Goal: Information Seeking & Learning: Learn about a topic

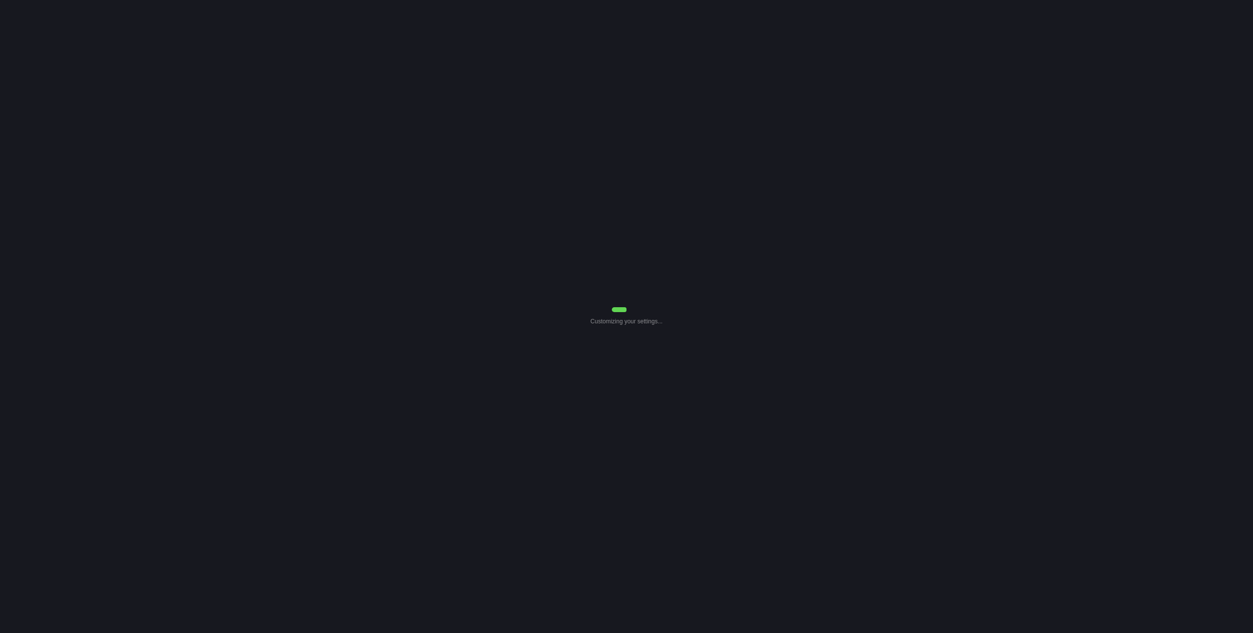
select select "Common Use"
select select "0"
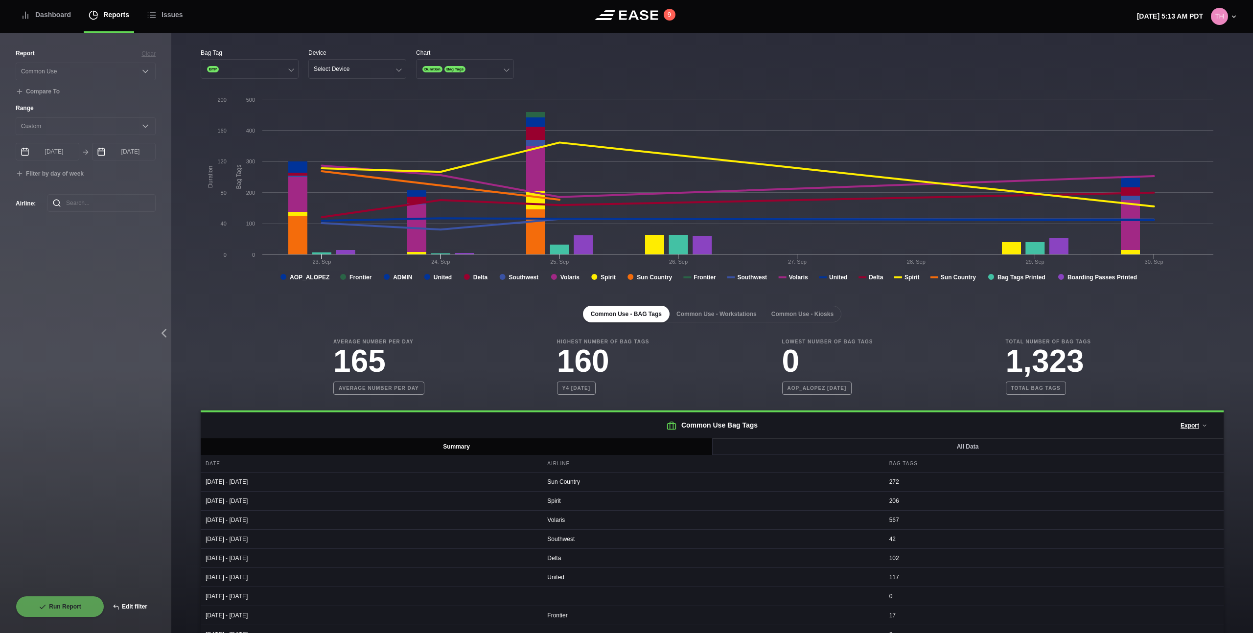
click at [133, 611] on button "Edit filter" at bounding box center [129, 607] width 51 height 22
select select "Common Use"
select select "0"
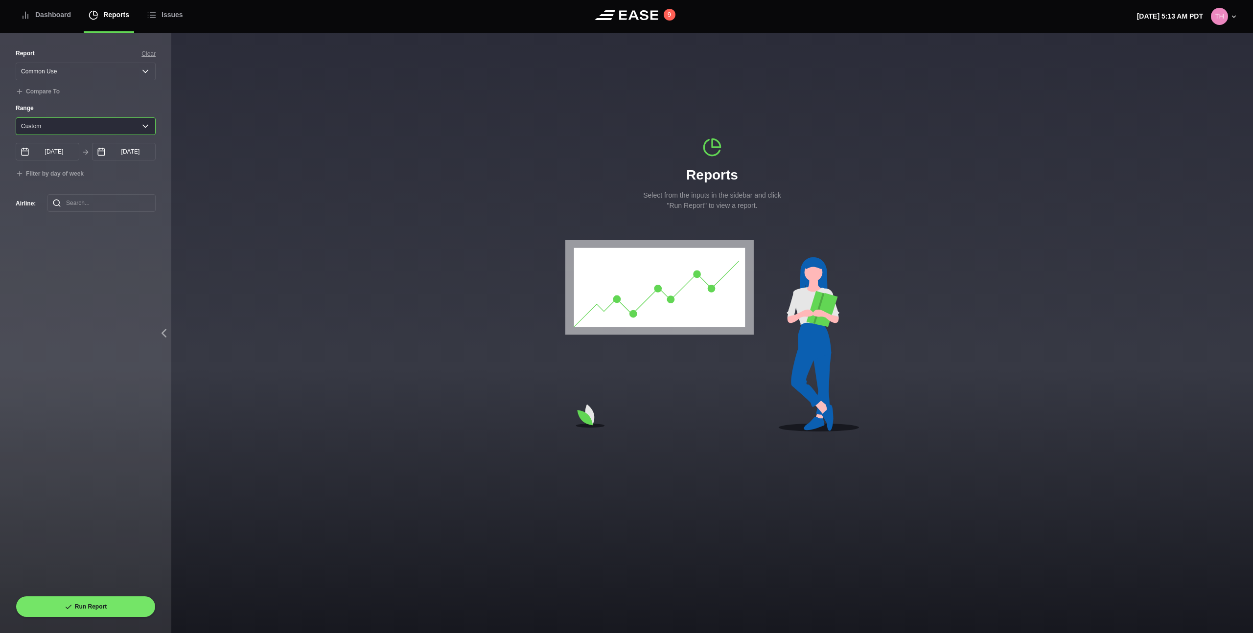
click at [134, 129] on select "[DATE] Last 7 days Last 14 days Last 30 days Last 6 weeks Custom" at bounding box center [86, 126] width 140 height 18
click at [48, 11] on div "Dashboard" at bounding box center [46, 15] width 50 height 33
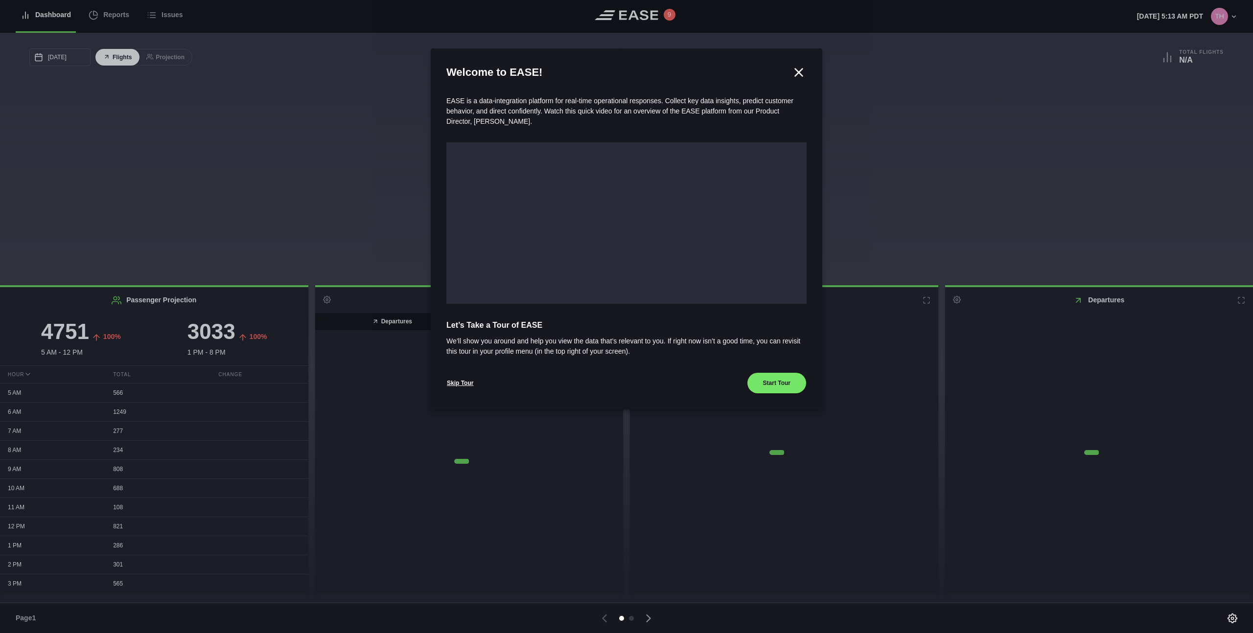
click at [117, 16] on div at bounding box center [626, 316] width 1253 height 633
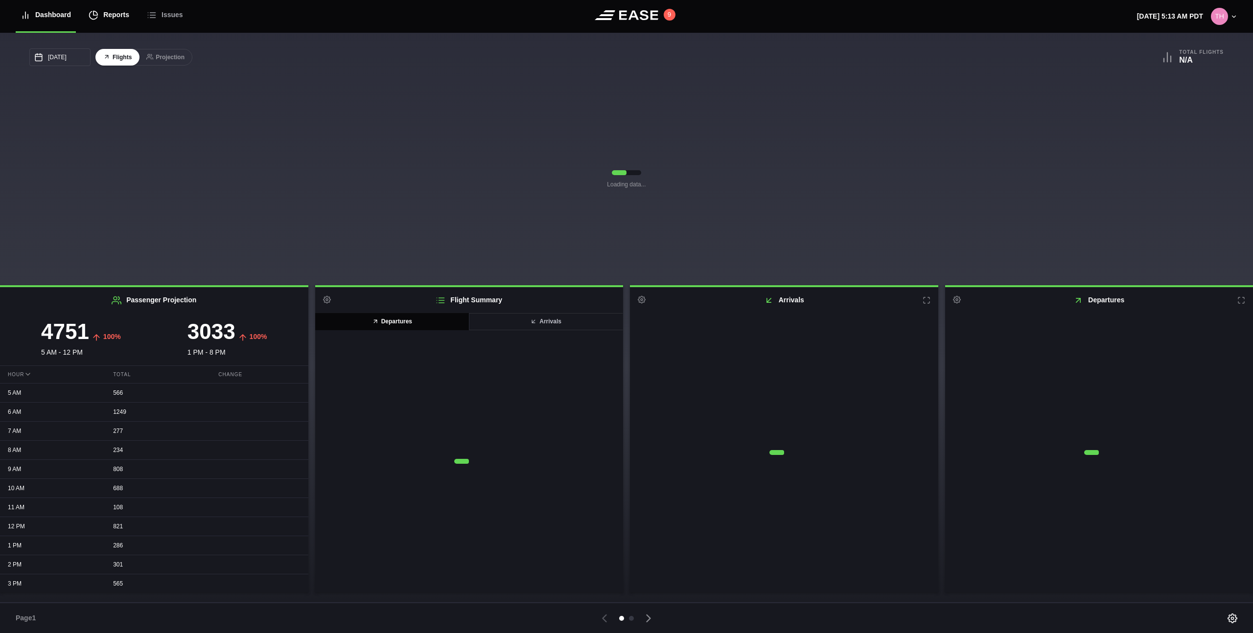
click at [110, 15] on div "Reports" at bounding box center [109, 15] width 41 height 33
select select "7"
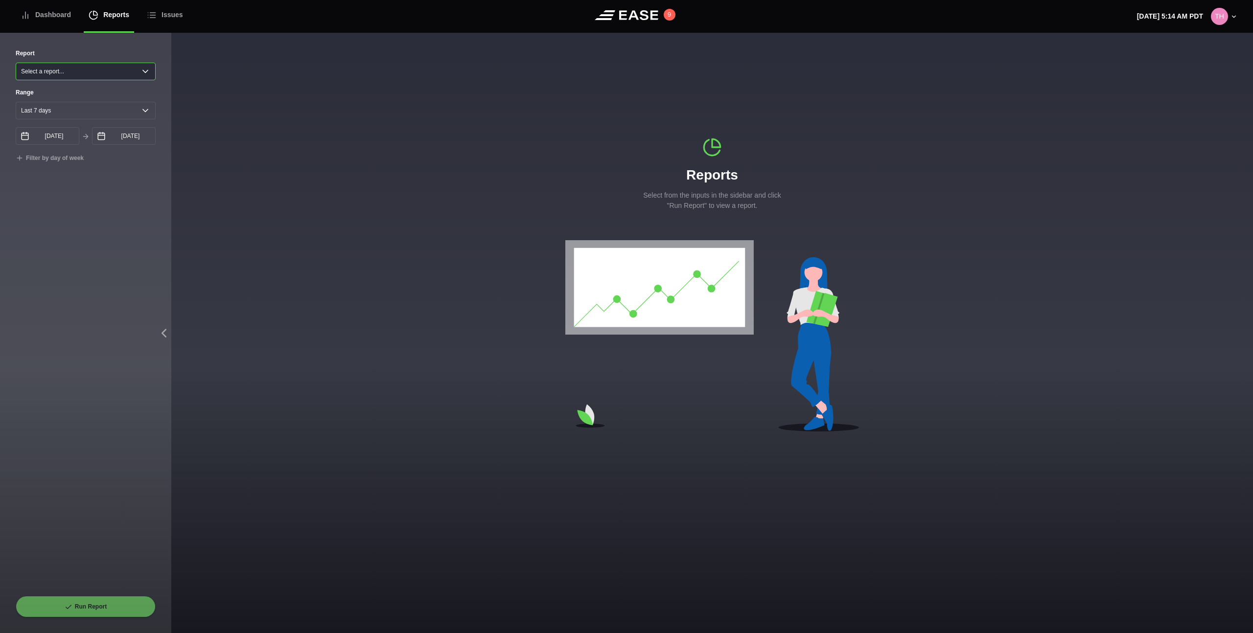
click at [99, 68] on select "Select a report... Arrivals Common Use Daily Throughput Departures Passenger Pr…" at bounding box center [86, 72] width 140 height 18
click at [88, 114] on select "Yesterday Last 7 days Last 14 days Last 30 days Last 6 weeks" at bounding box center [86, 111] width 140 height 18
click at [112, 72] on select "Select a report... Arrivals Common Use Daily Throughput Departures Passenger Pr…" at bounding box center [86, 72] width 140 height 18
select select "Common Use"
click at [16, 63] on select "Select a report... Arrivals Common Use Daily Throughput Departures Passenger Pr…" at bounding box center [86, 72] width 140 height 18
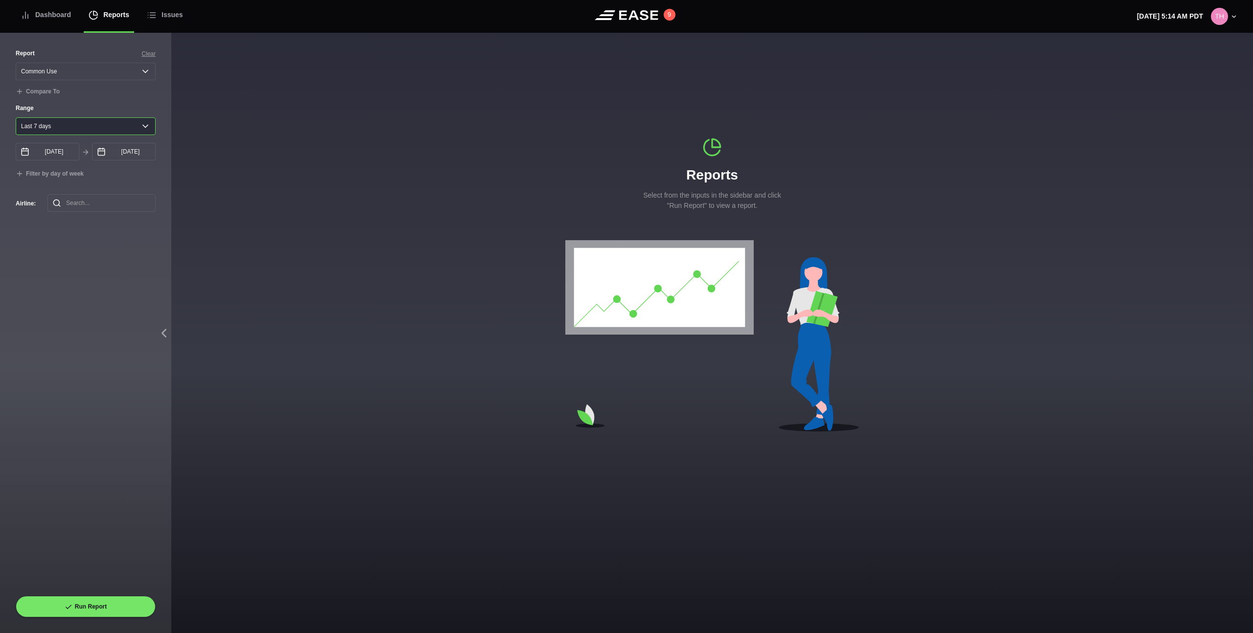
click at [95, 127] on select "Yesterday Last 7 days Last 14 days Last 30 days Last 6 weeks" at bounding box center [86, 126] width 140 height 18
click at [113, 278] on div "Report Clear Select a report... Arrivals Common Use Daily Throughput Departures…" at bounding box center [86, 322] width 140 height 547
click at [91, 126] on select "Yesterday Last 7 days Last 14 days Last 30 days Last 6 weeks" at bounding box center [86, 126] width 140 height 18
click at [65, 156] on input "[DATE]" at bounding box center [48, 152] width 64 height 18
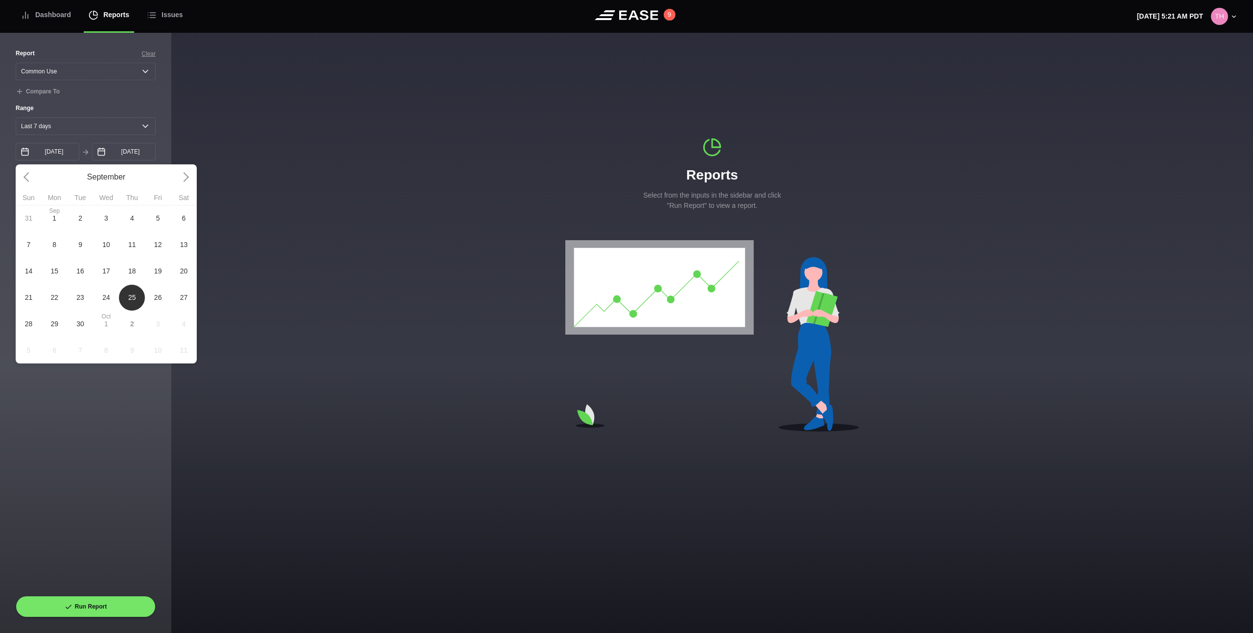
click at [82, 251] on span "9" at bounding box center [81, 244] width 26 height 26
type input "09/09/2025"
select select "0"
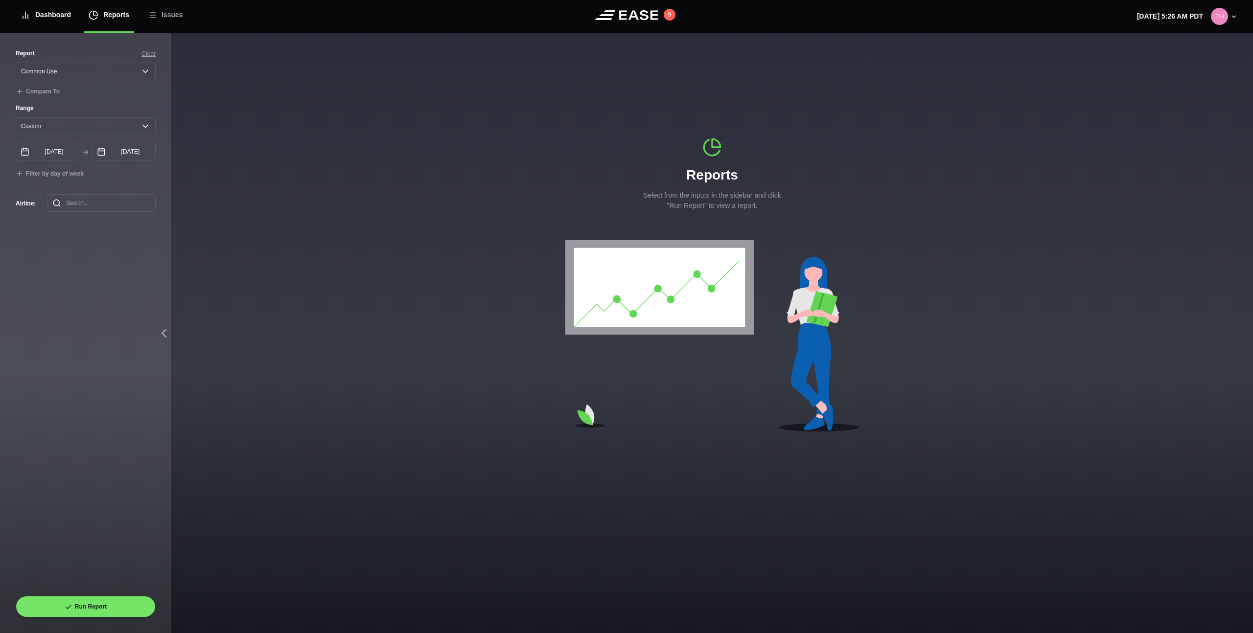
click at [65, 21] on div "Dashboard" at bounding box center [46, 15] width 50 height 33
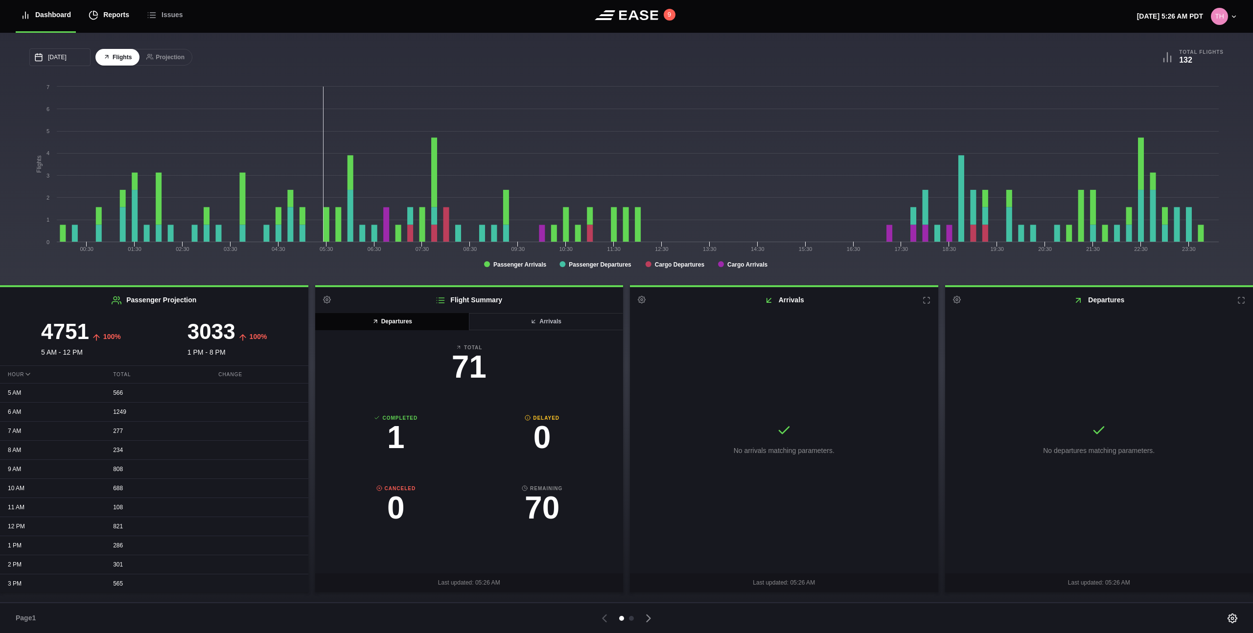
click at [114, 18] on div "Reports" at bounding box center [109, 15] width 41 height 33
select select "7"
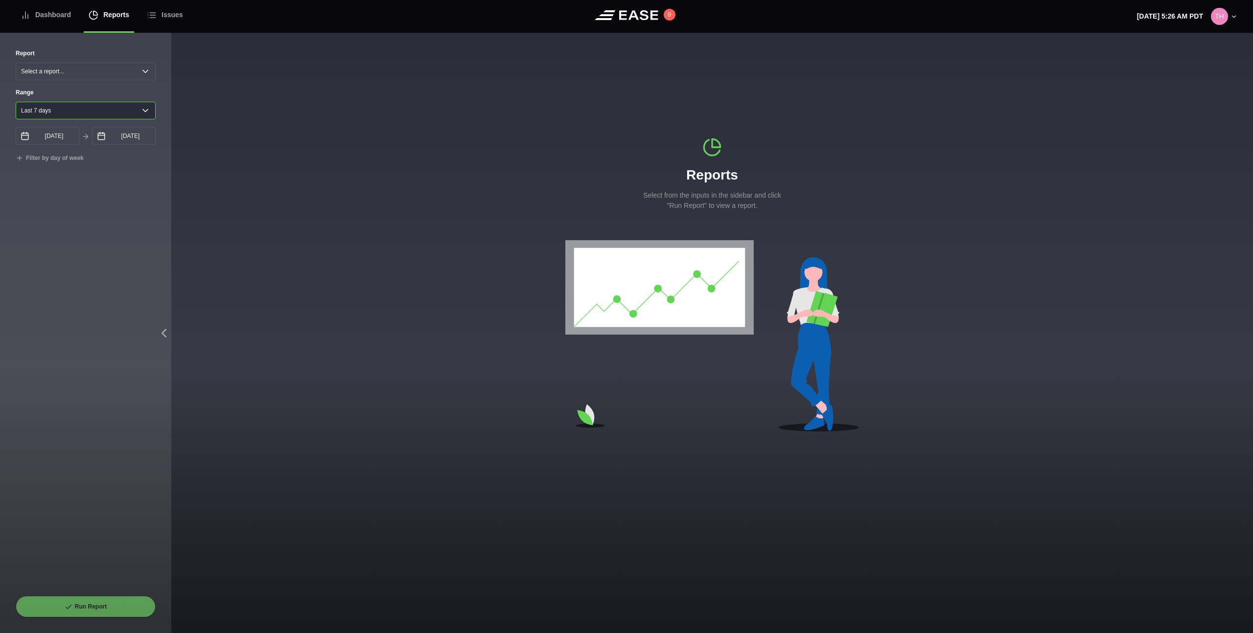
click at [88, 114] on select "Yesterday Last 7 days Last 14 days Last 30 days Last 6 weeks" at bounding box center [86, 111] width 140 height 18
click at [111, 69] on select "Select a report... Arrivals Common Use Daily Throughput Departures Passenger Pr…" at bounding box center [86, 72] width 140 height 18
select select "Common Use"
click at [16, 63] on select "Select a report... Arrivals Common Use Daily Throughput Departures Passenger Pr…" at bounding box center [86, 72] width 140 height 18
click at [90, 127] on select "Yesterday Last 7 days Last 14 days Last 30 days Last 6 weeks" at bounding box center [86, 126] width 140 height 18
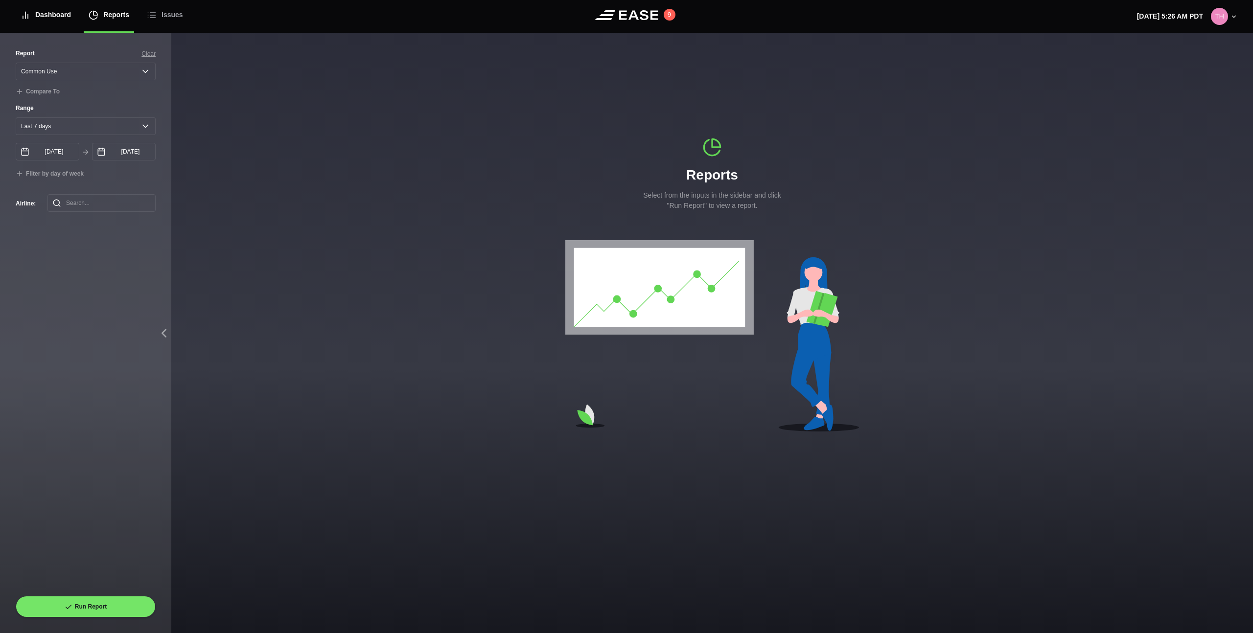
click at [61, 17] on div "Dashboard" at bounding box center [46, 15] width 50 height 33
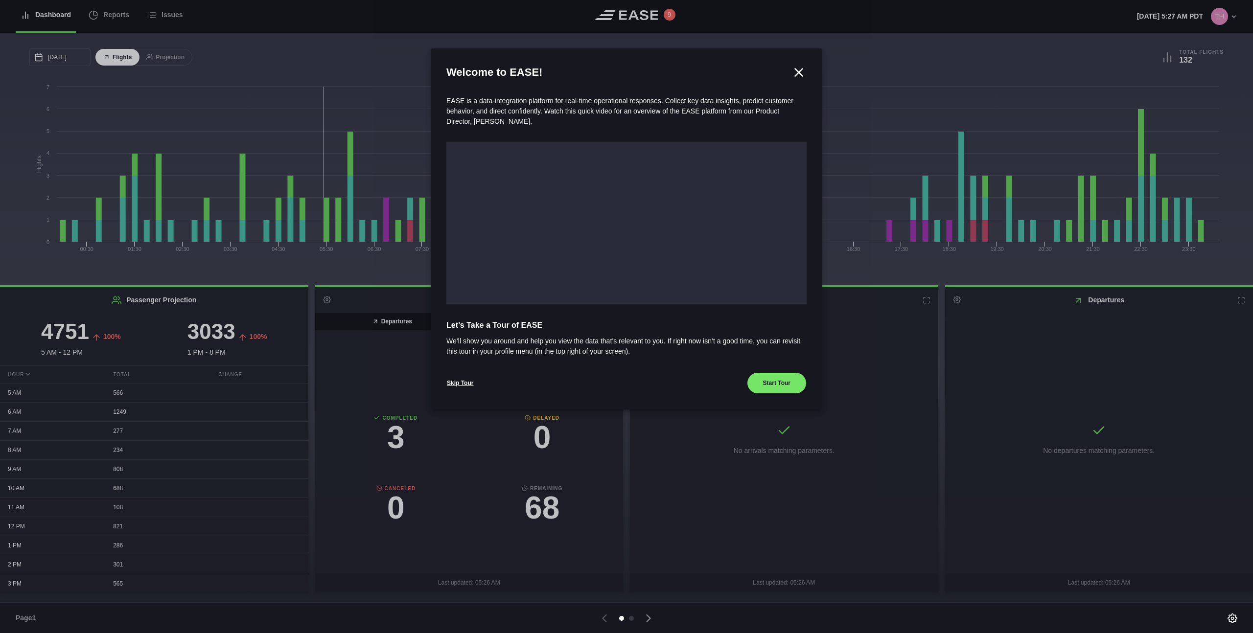
click at [113, 18] on div at bounding box center [626, 316] width 1253 height 633
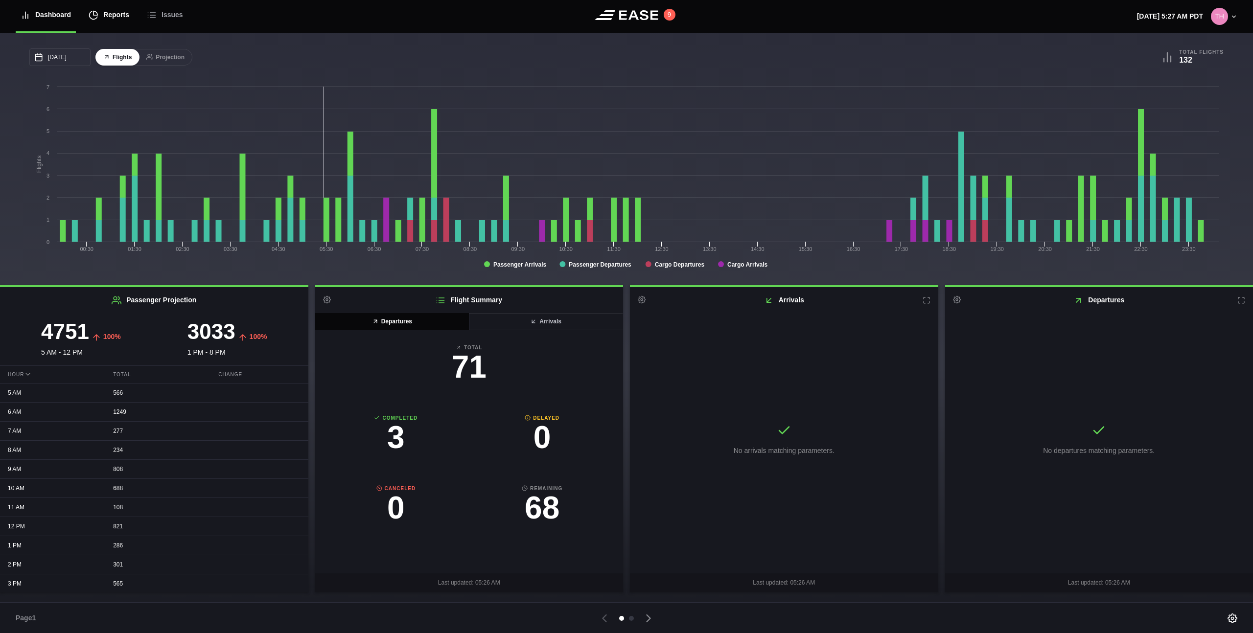
click at [113, 17] on div "Reports" at bounding box center [109, 15] width 41 height 33
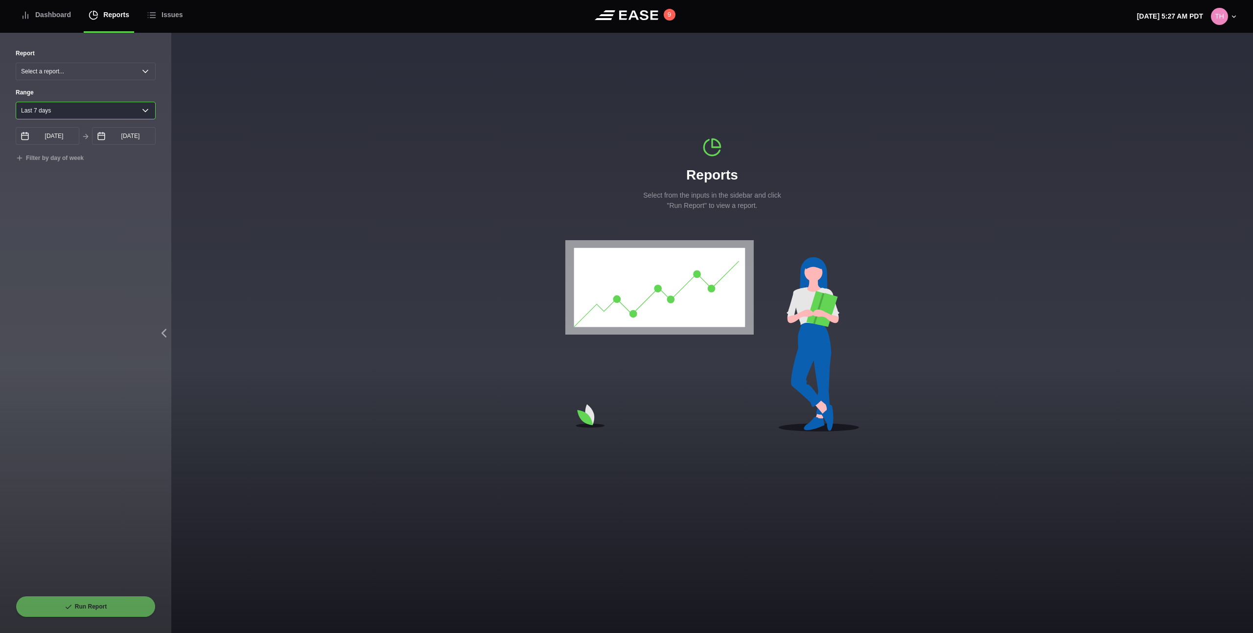
click at [66, 109] on select "[DATE] Last 7 days Last 14 days Last 30 days Last 6 weeks Custom" at bounding box center [86, 111] width 140 height 18
select select "0"
click at [16, 102] on select "[DATE] Last 7 days Last 14 days Last 30 days Last 6 weeks Custom" at bounding box center [86, 111] width 140 height 18
type input "[DATE]"
click at [119, 160] on div "Filter by day of week" at bounding box center [86, 158] width 140 height 10
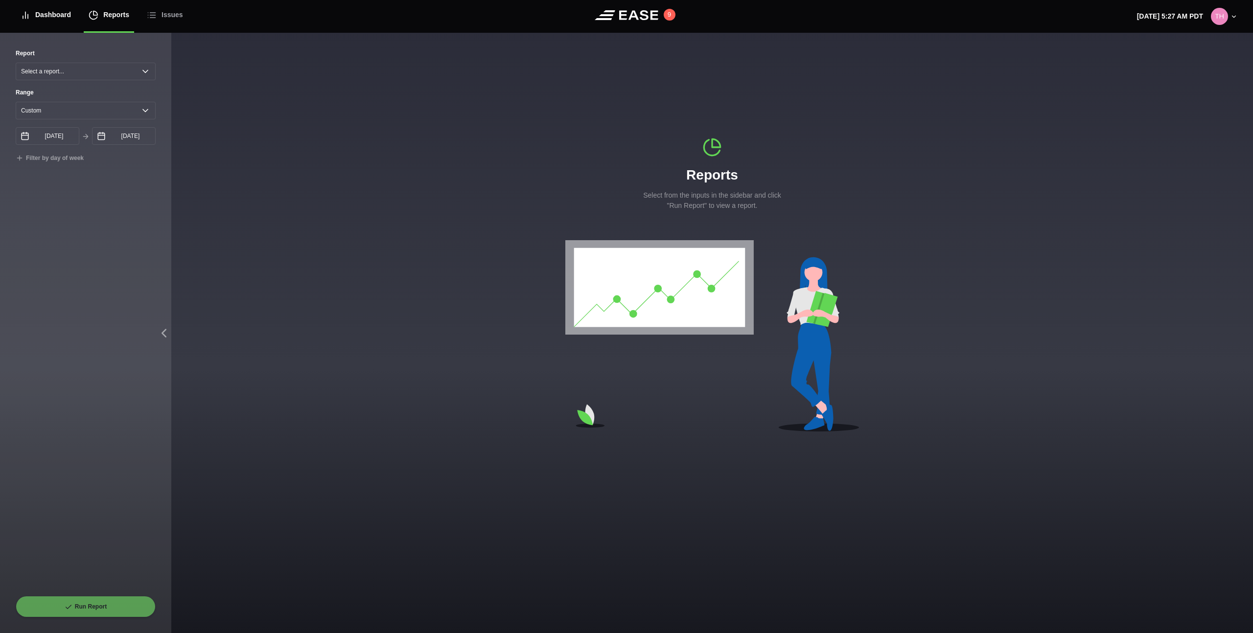
click at [60, 17] on div "Dashboard" at bounding box center [46, 15] width 50 height 33
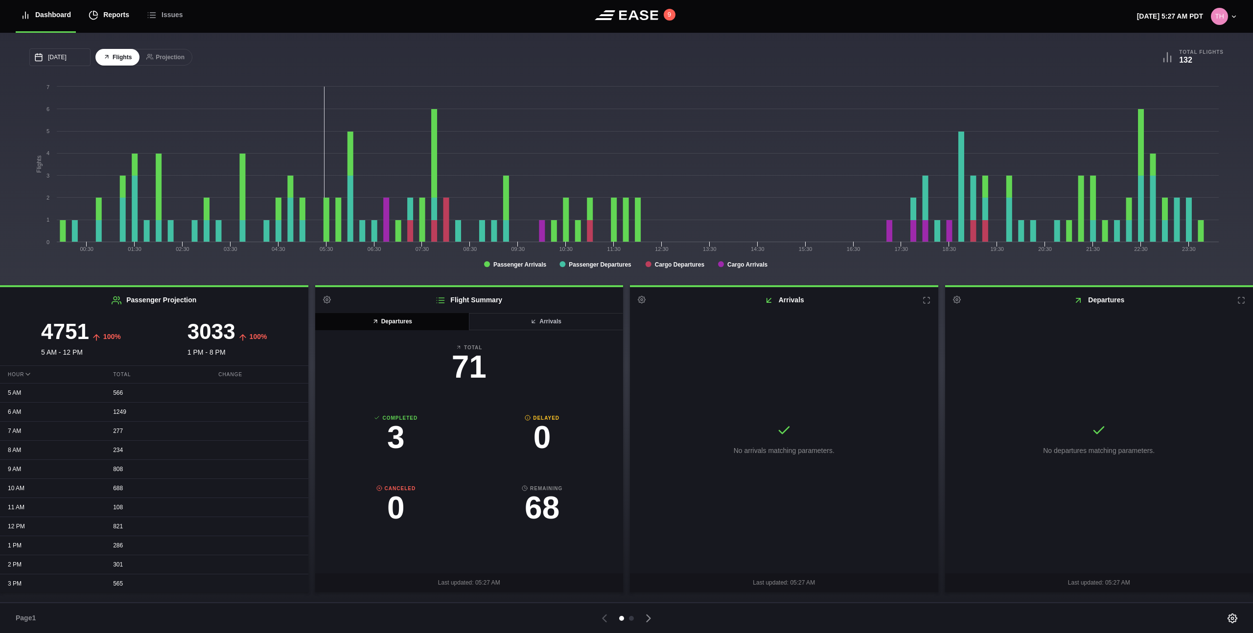
click at [126, 12] on div "Reports" at bounding box center [109, 15] width 41 height 33
select select "7"
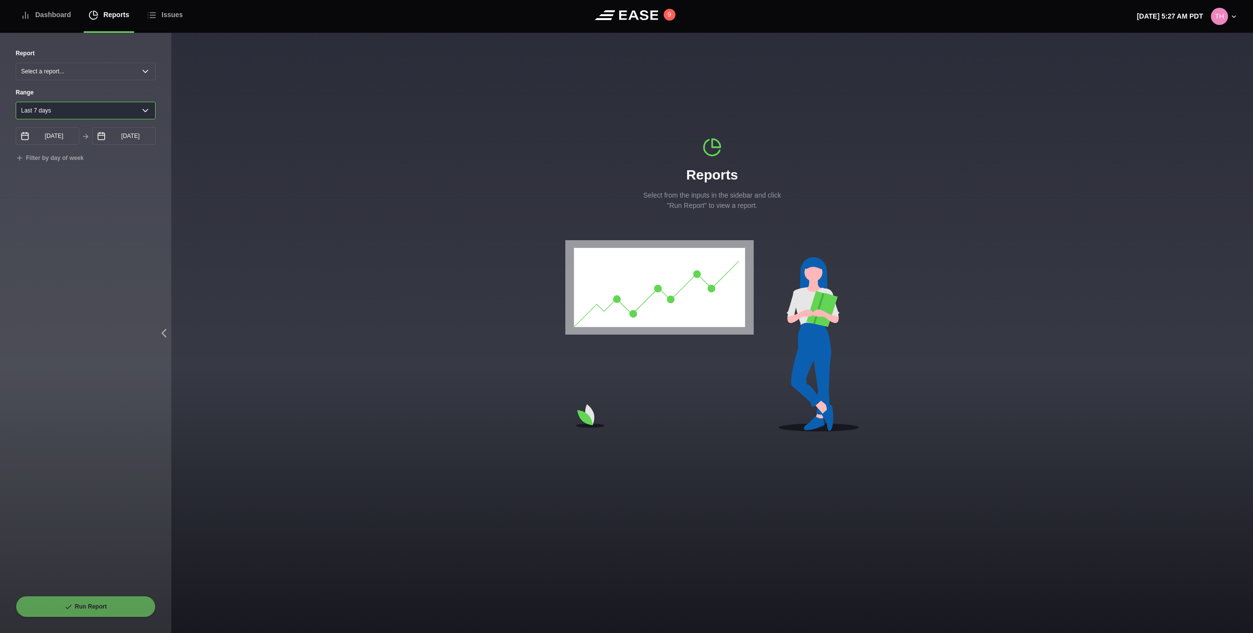
click at [75, 113] on select "[DATE] Last 7 days Last 14 days Last 30 days Last 6 weeks Custom" at bounding box center [86, 111] width 140 height 18
click at [64, 21] on div "Dashboard" at bounding box center [46, 15] width 50 height 33
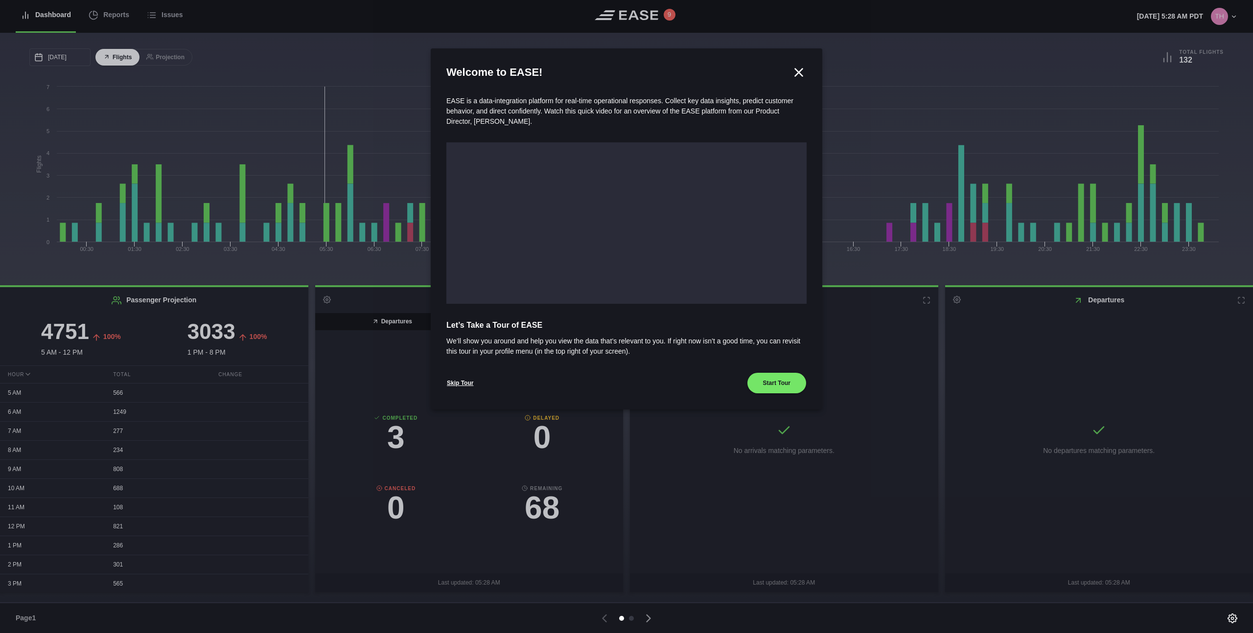
click at [105, 18] on div at bounding box center [626, 316] width 1253 height 633
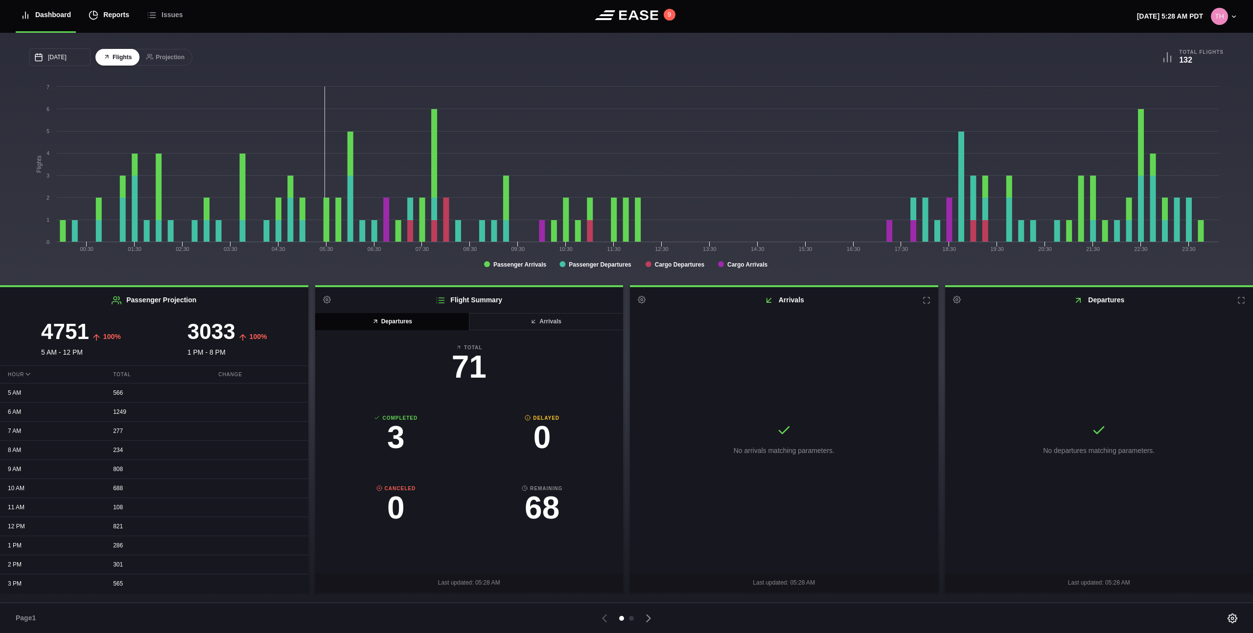
click at [125, 18] on div "Reports" at bounding box center [109, 15] width 41 height 33
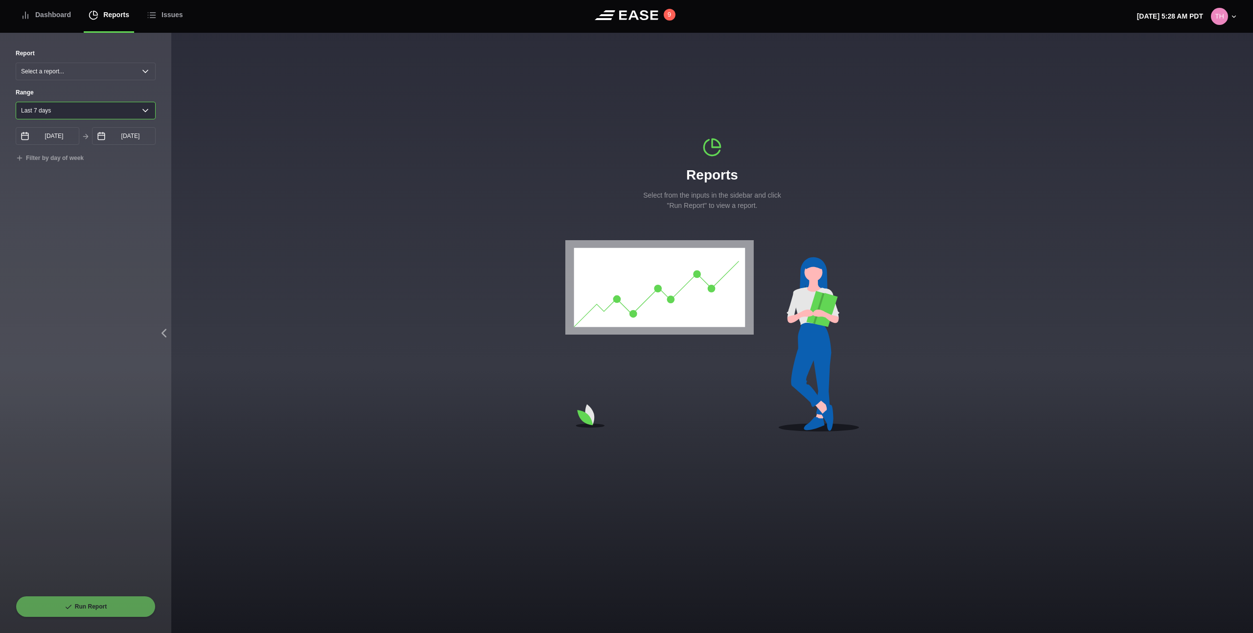
click at [93, 113] on select "Yesterday Last 7 days Last 14 days Last 30 days Last 6 weeks Custom" at bounding box center [86, 111] width 140 height 18
select select "14"
click at [16, 102] on select "Yesterday Last 7 days Last 14 days Last 30 days Last 6 weeks Custom" at bounding box center [86, 111] width 140 height 18
type input "09/18/2025"
click at [93, 112] on select "Yesterday Last 7 days Last 14 days Last 30 days Last 6 weeks Custom" at bounding box center [86, 111] width 140 height 18
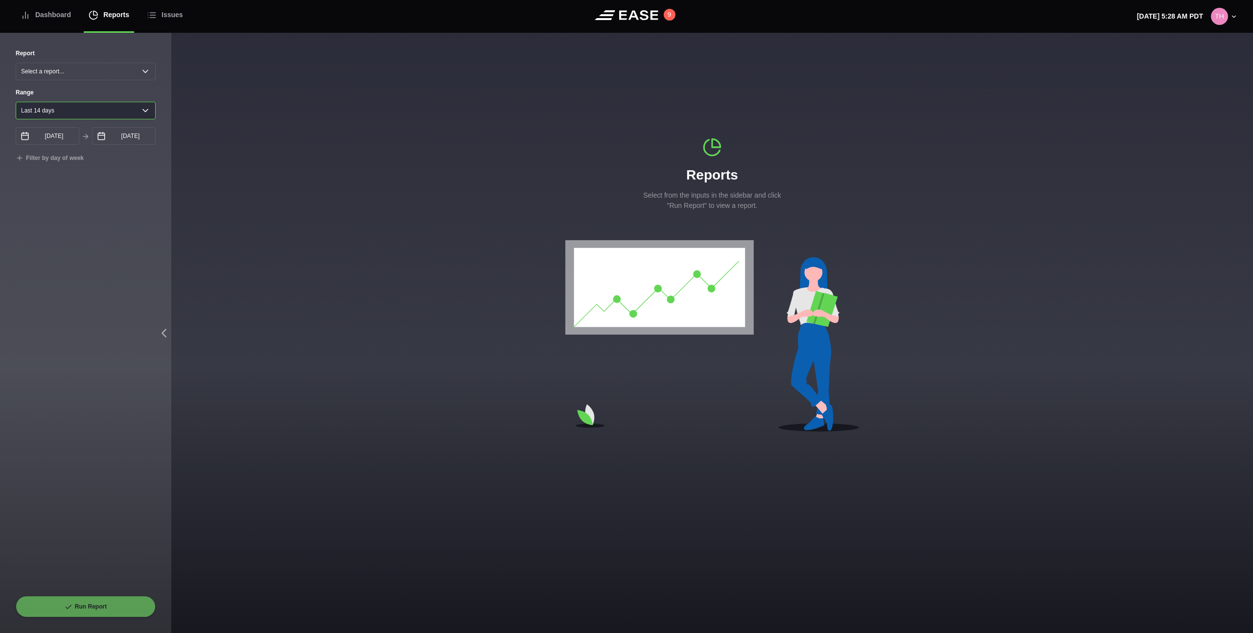
select select "42"
click at [16, 102] on select "Yesterday Last 7 days Last 14 days Last 30 days Last 6 weeks Custom" at bounding box center [86, 111] width 140 height 18
type input "08/21/2025"
click at [88, 111] on select "Yesterday Last 7 days Last 14 days Last 30 days Last 6 weeks Custom" at bounding box center [86, 111] width 140 height 18
select select "30"
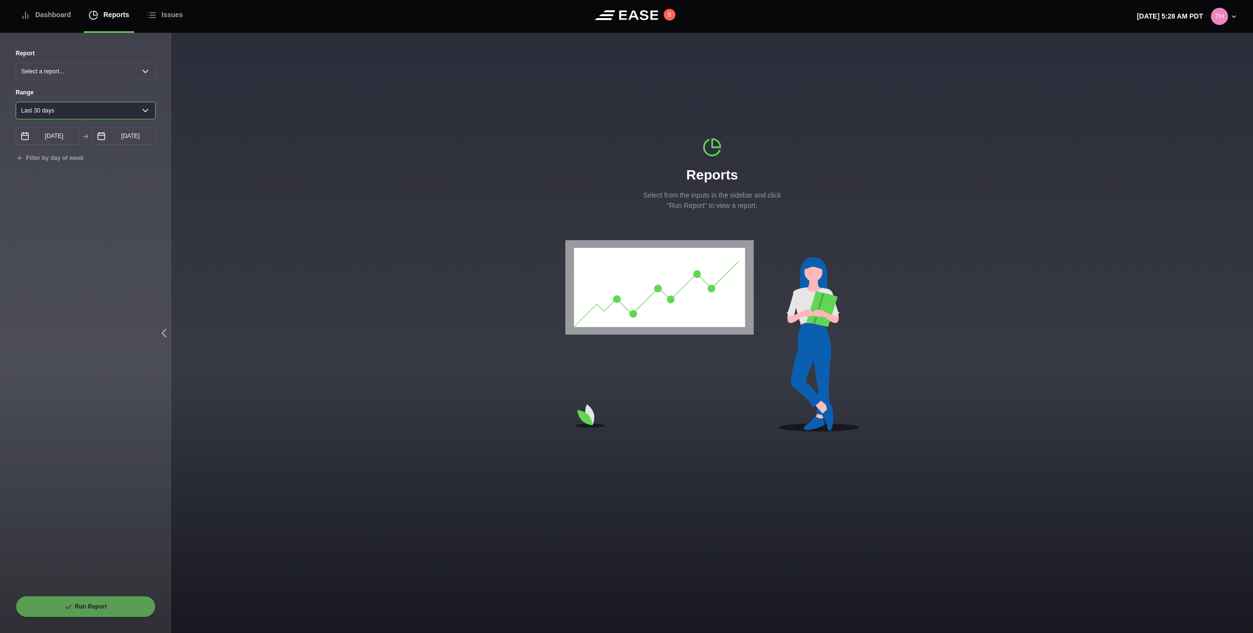
click at [16, 102] on select "[DATE] Last 7 days Last 14 days Last 30 days Last 6 weeks Custom" at bounding box center [86, 111] width 140 height 18
type input "09/02/2025"
click at [79, 110] on select "[DATE] Last 7 days Last 14 days Last 30 days Last 6 weeks Custom" at bounding box center [86, 111] width 140 height 18
select select "0"
click at [16, 102] on select "[DATE] Last 7 days Last 14 days Last 30 days Last 6 weeks Custom" at bounding box center [86, 111] width 140 height 18
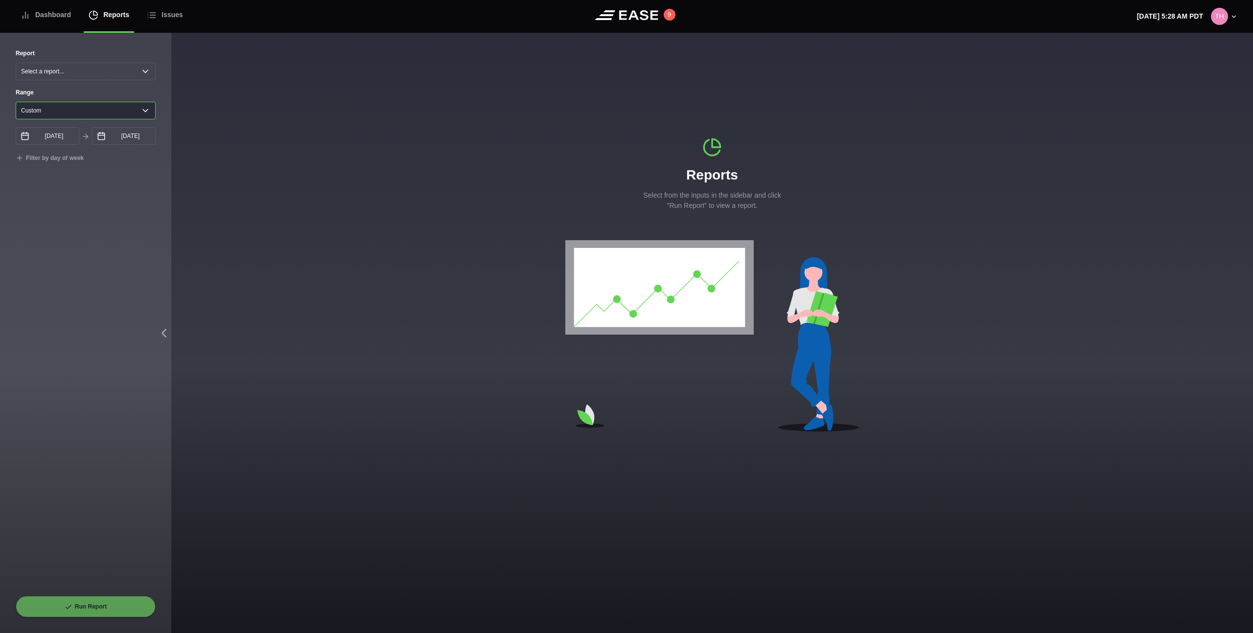
type input "[DATE]"
click at [122, 171] on div "Report Select a report... Arrivals Common Use Daily Throughput Departures Passe…" at bounding box center [86, 322] width 140 height 547
click at [44, 15] on div "Dashboard" at bounding box center [46, 15] width 50 height 33
